Goal: Transaction & Acquisition: Download file/media

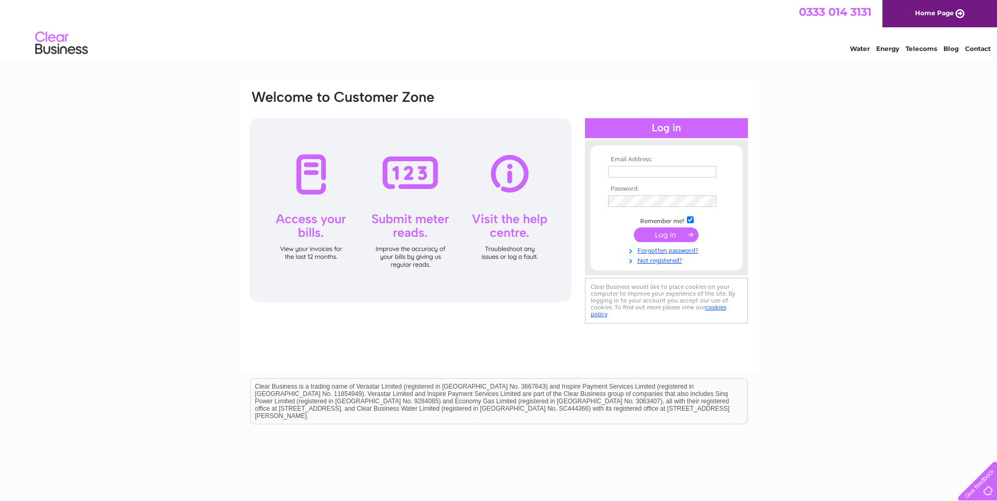
type input "lisa@rebusconsulting.co.uk"
click at [663, 239] on input "submit" at bounding box center [666, 235] width 65 height 15
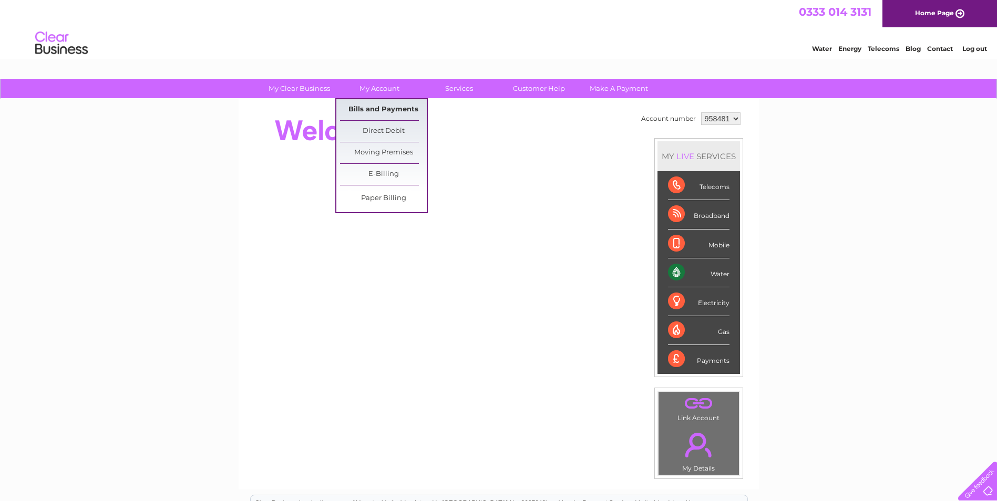
click at [381, 109] on link "Bills and Payments" at bounding box center [383, 109] width 87 height 21
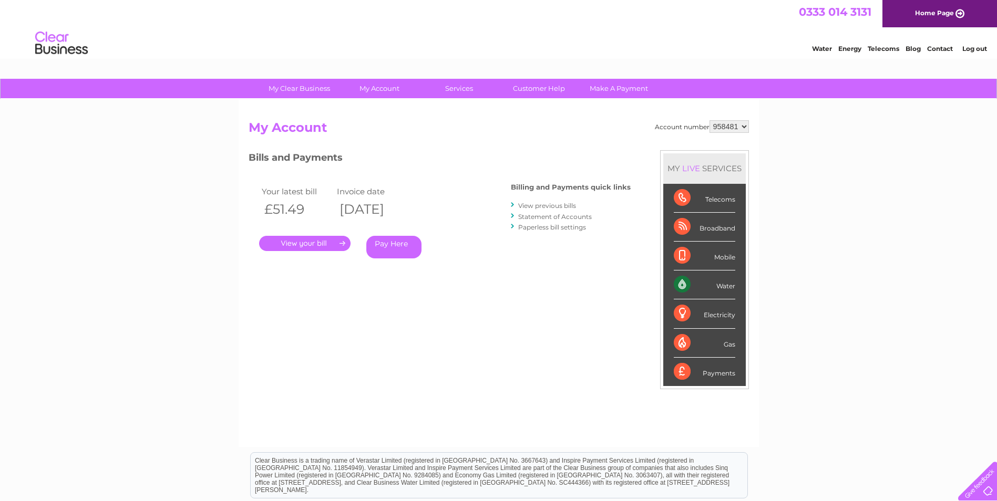
click at [295, 242] on link "." at bounding box center [304, 243] width 91 height 15
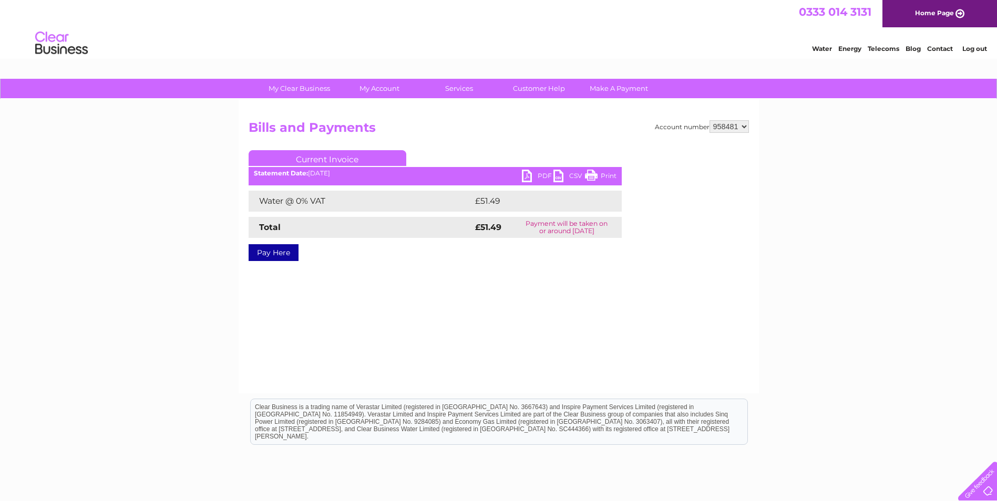
click at [523, 175] on link "PDF" at bounding box center [538, 177] width 32 height 15
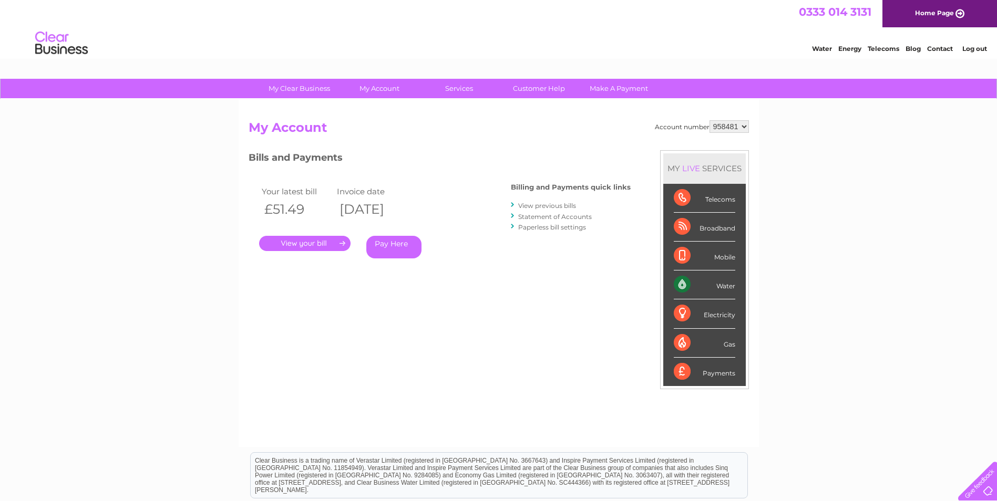
click at [559, 208] on link "View previous bills" at bounding box center [547, 206] width 58 height 8
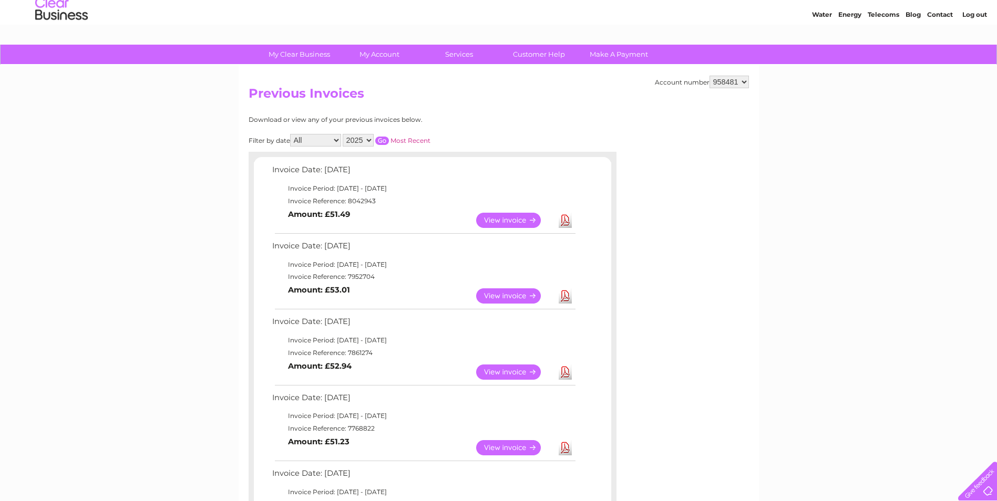
scroll to position [53, 0]
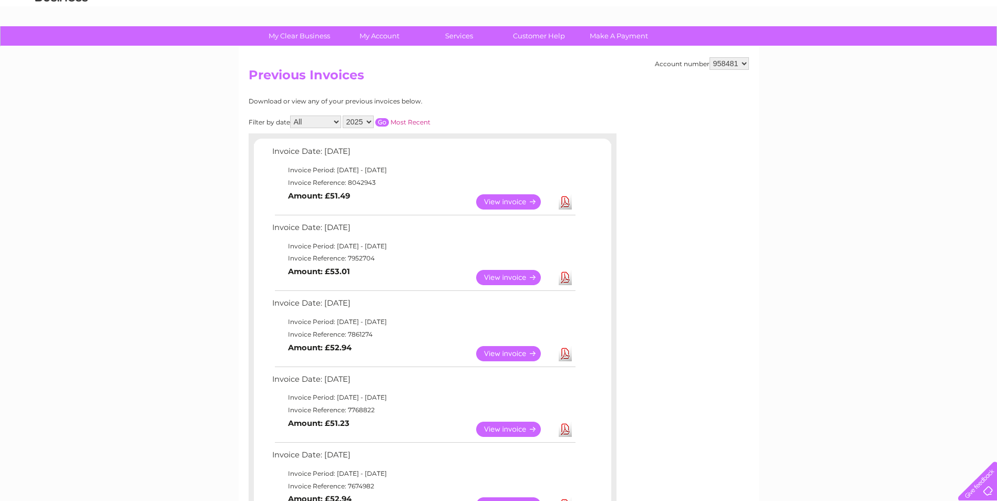
click at [530, 277] on link "View" at bounding box center [514, 277] width 77 height 15
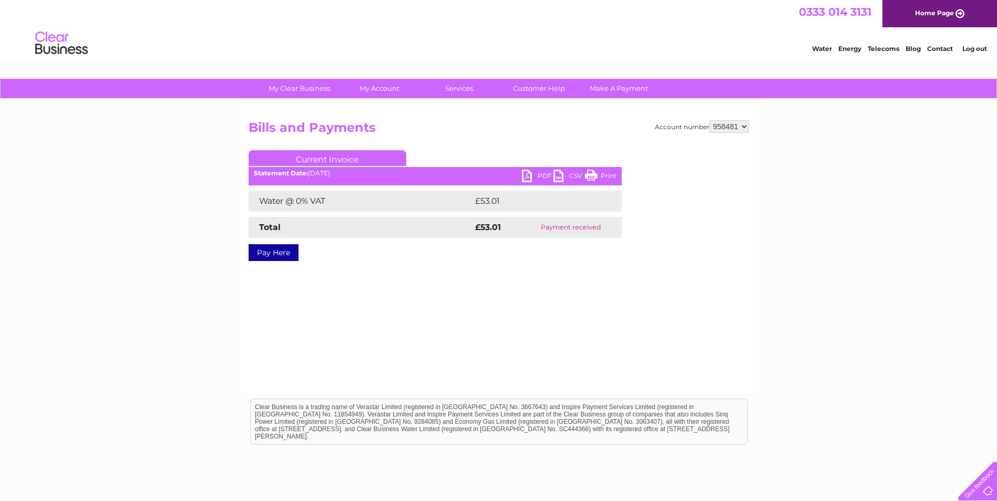
click at [528, 178] on link "PDF" at bounding box center [538, 177] width 32 height 15
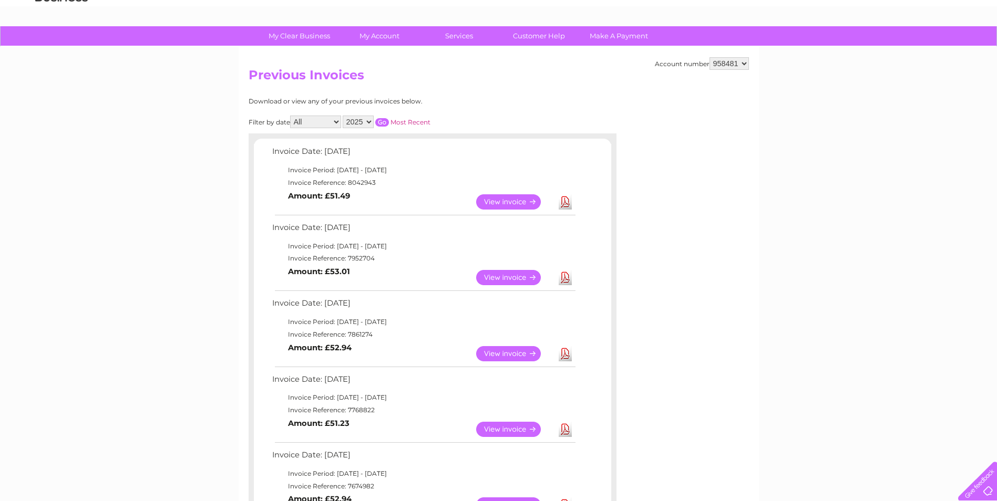
click at [514, 198] on link "View" at bounding box center [514, 201] width 77 height 15
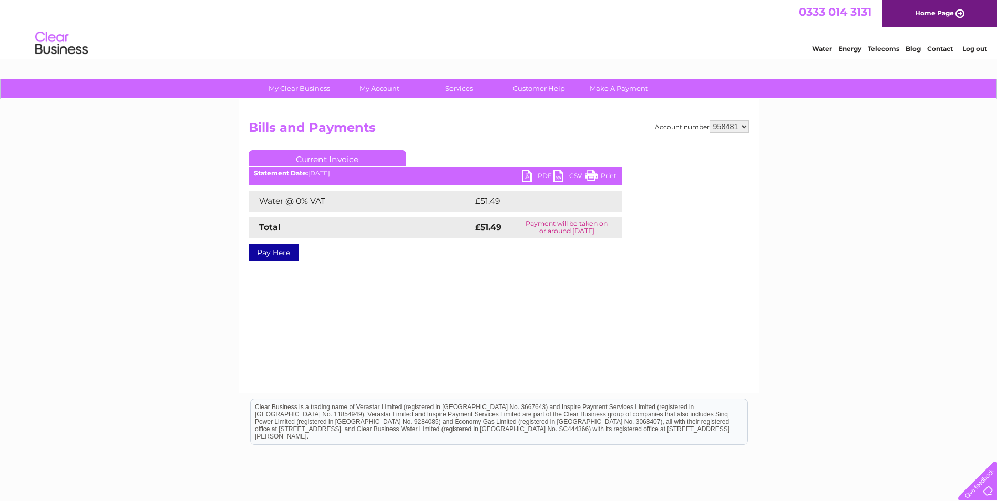
click at [530, 173] on link "PDF" at bounding box center [538, 177] width 32 height 15
